Goal: Find specific page/section: Find specific page/section

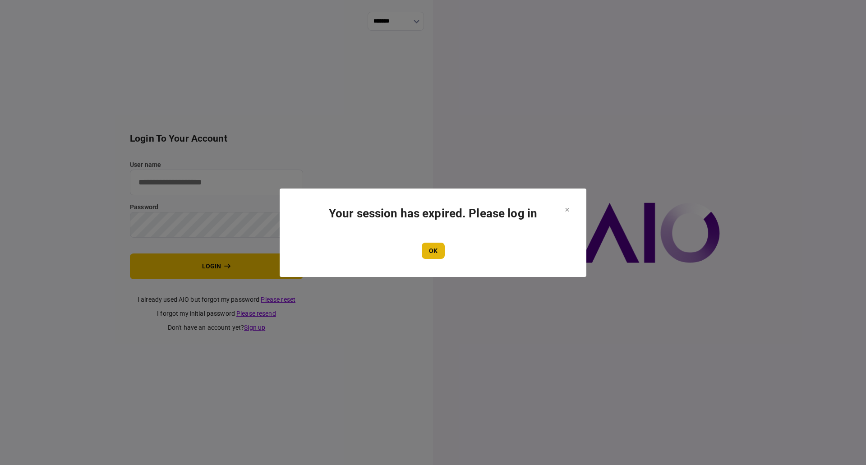
type input "**********"
click at [436, 252] on button "OK" at bounding box center [433, 251] width 23 height 16
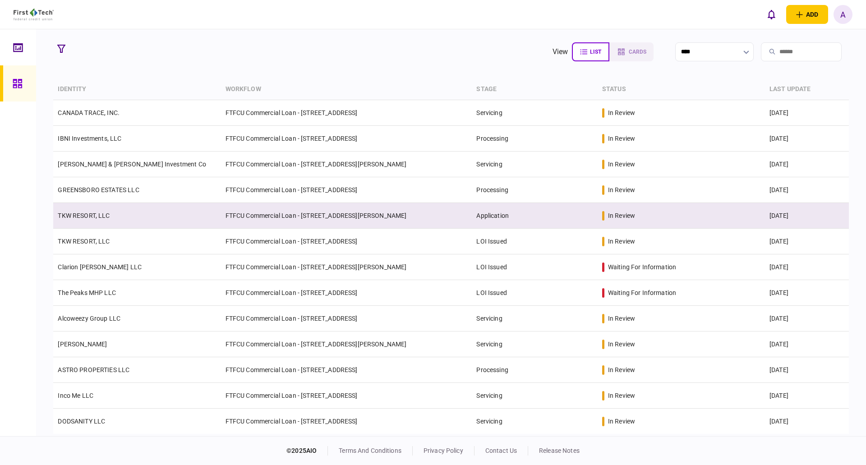
click at [78, 208] on td "TKW RESORT, LLC" at bounding box center [136, 216] width 167 height 26
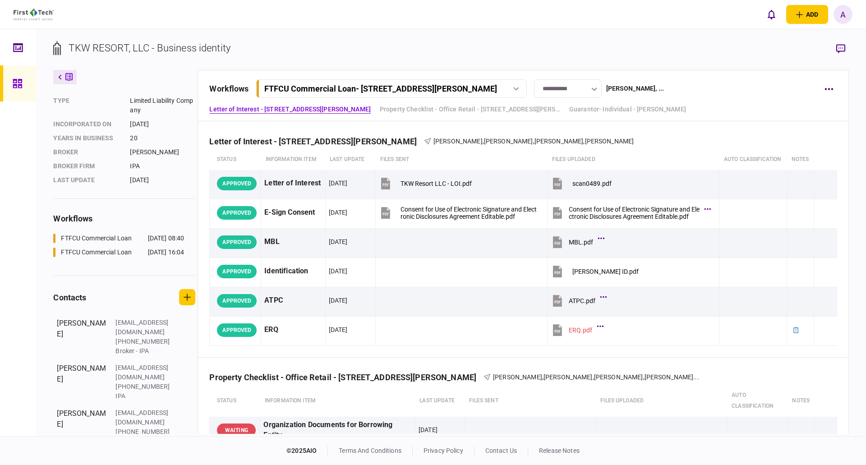
scroll to position [112, 0]
